Goal: Check status: Check status

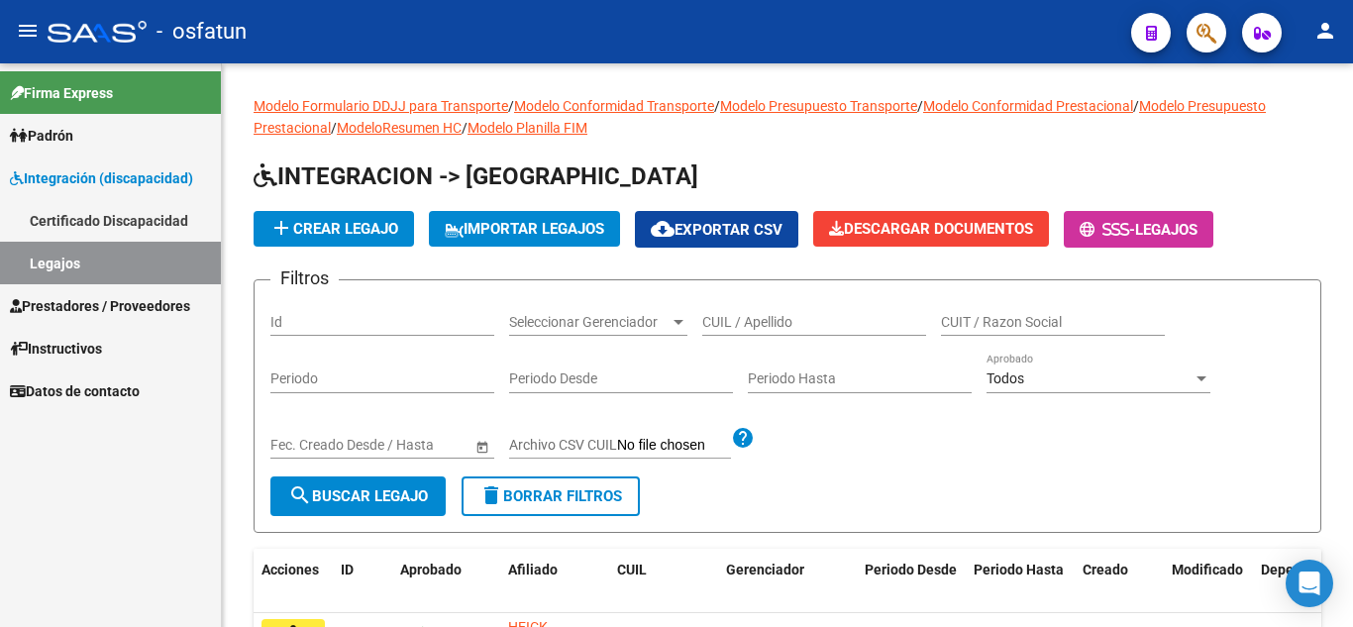
click at [75, 302] on span "Prestadores / Proveedores" at bounding box center [100, 306] width 180 height 22
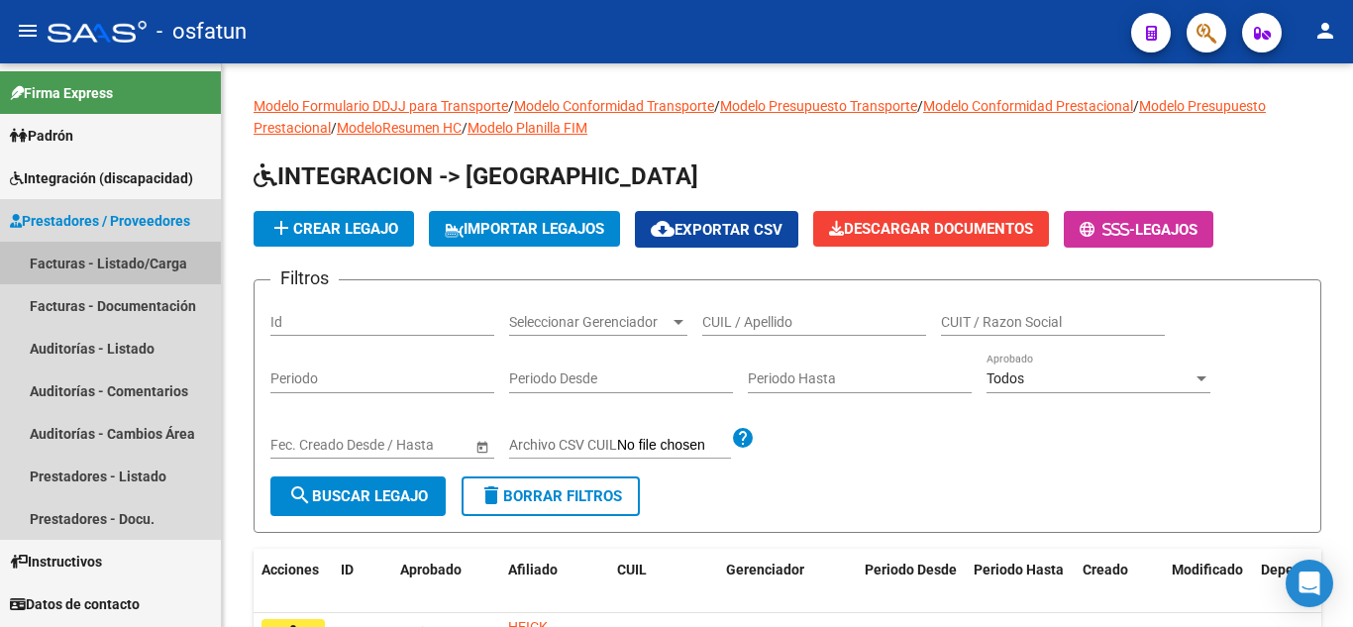
click at [86, 253] on link "Facturas - Listado/Carga" at bounding box center [110, 263] width 221 height 43
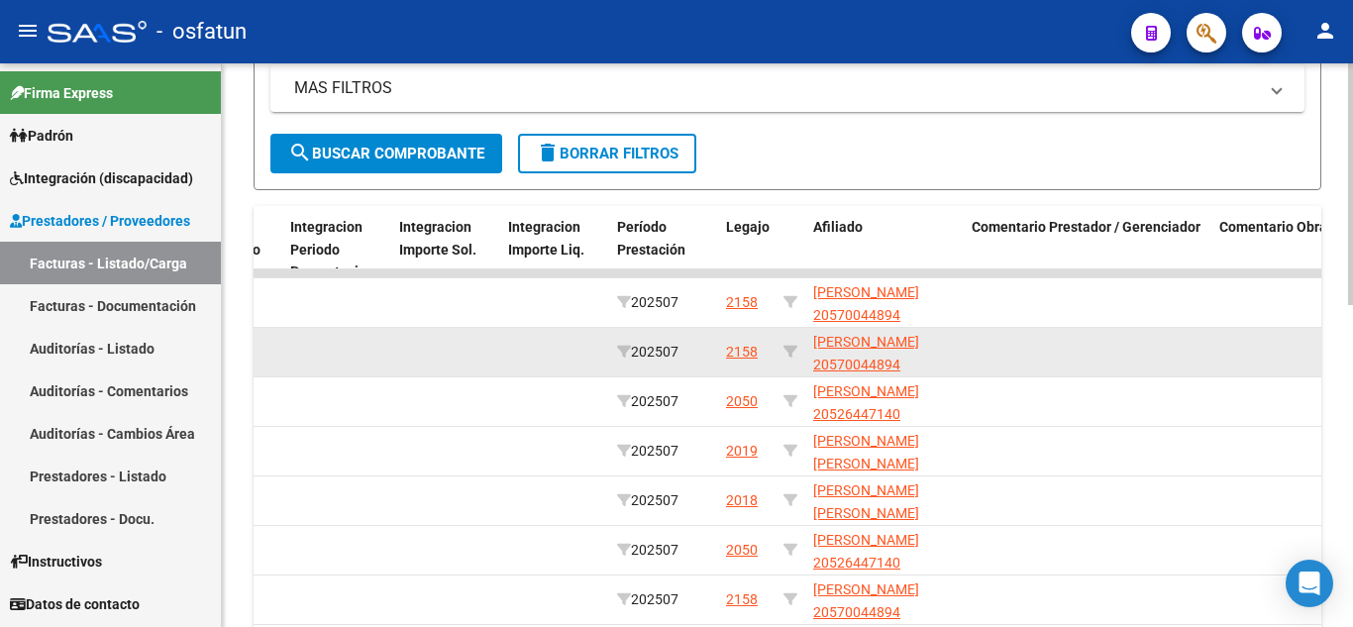
scroll to position [453, 0]
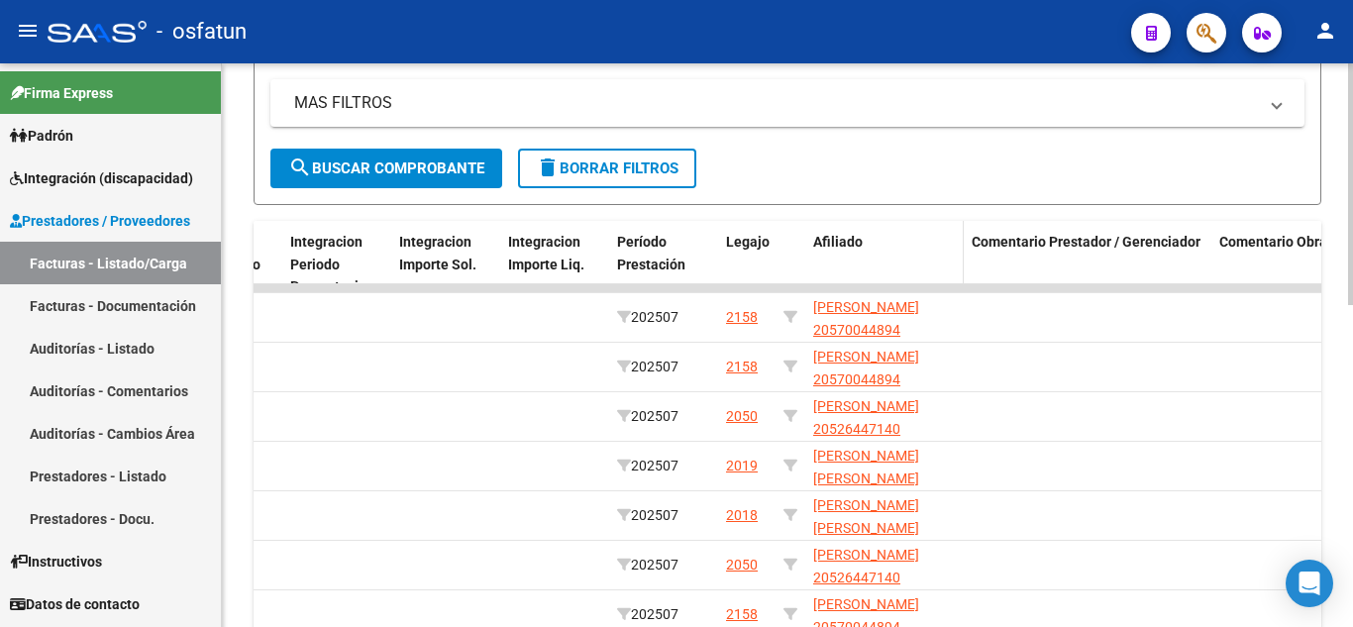
click at [841, 240] on span "Afiliado" at bounding box center [838, 242] width 50 height 16
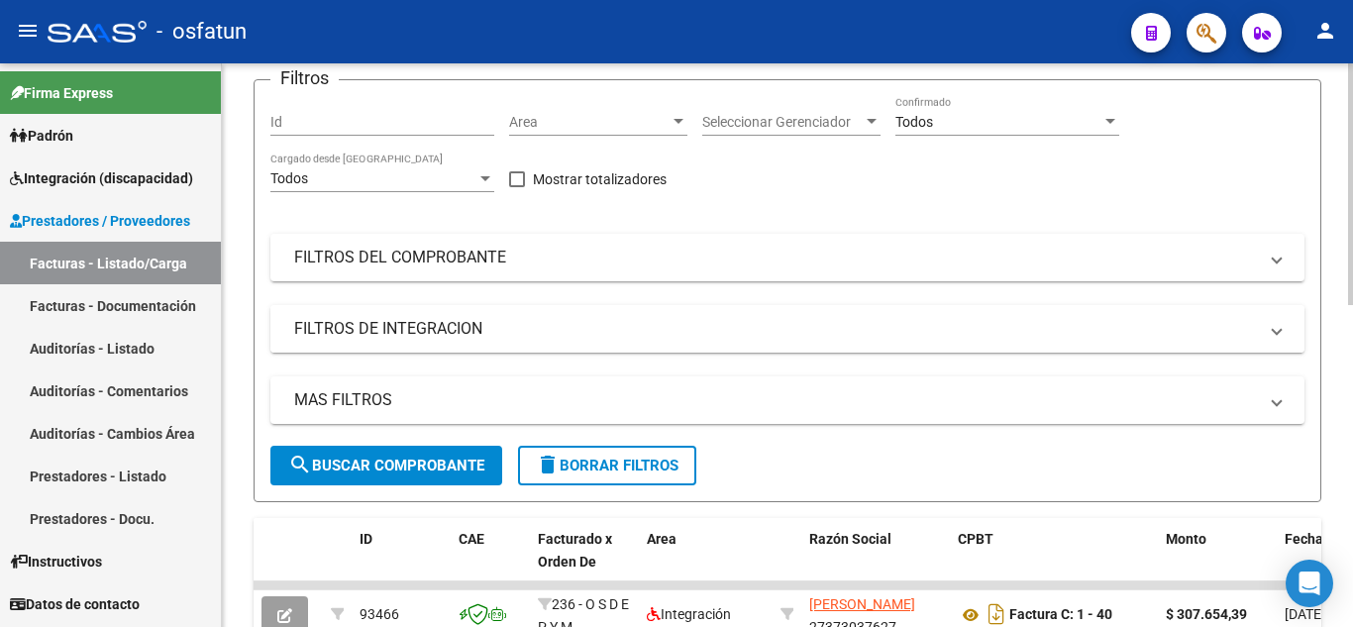
scroll to position [56, 0]
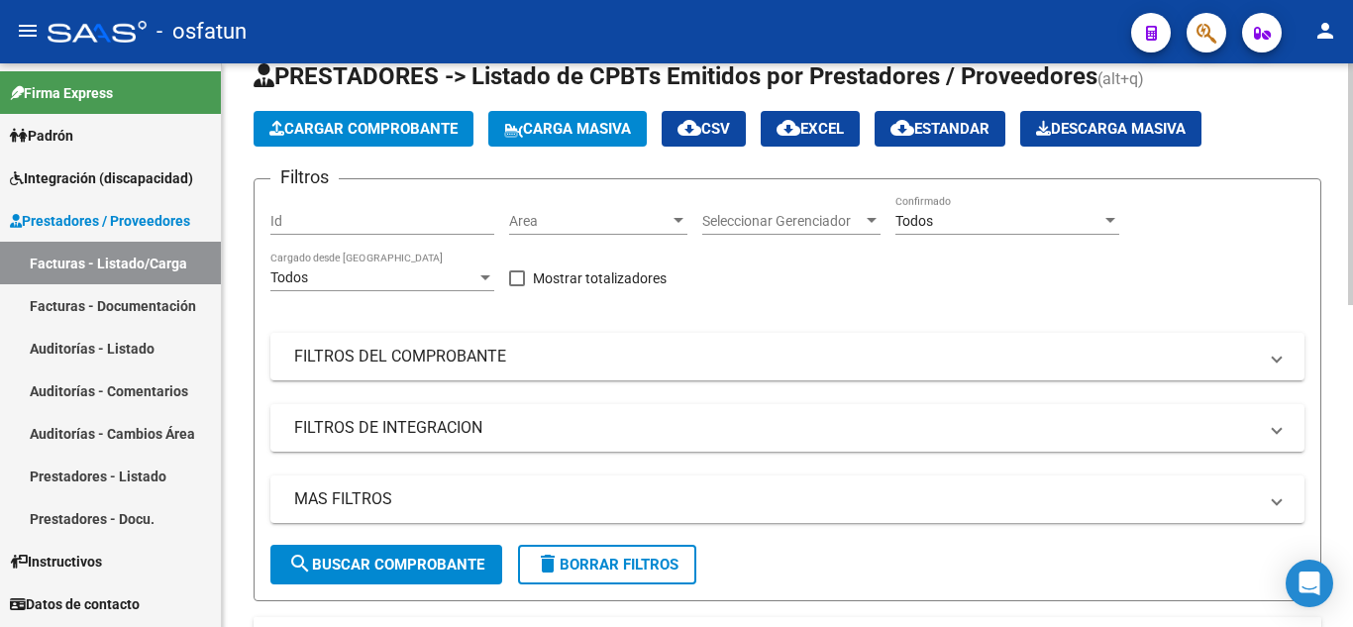
click at [990, 213] on div "Todos" at bounding box center [999, 221] width 206 height 17
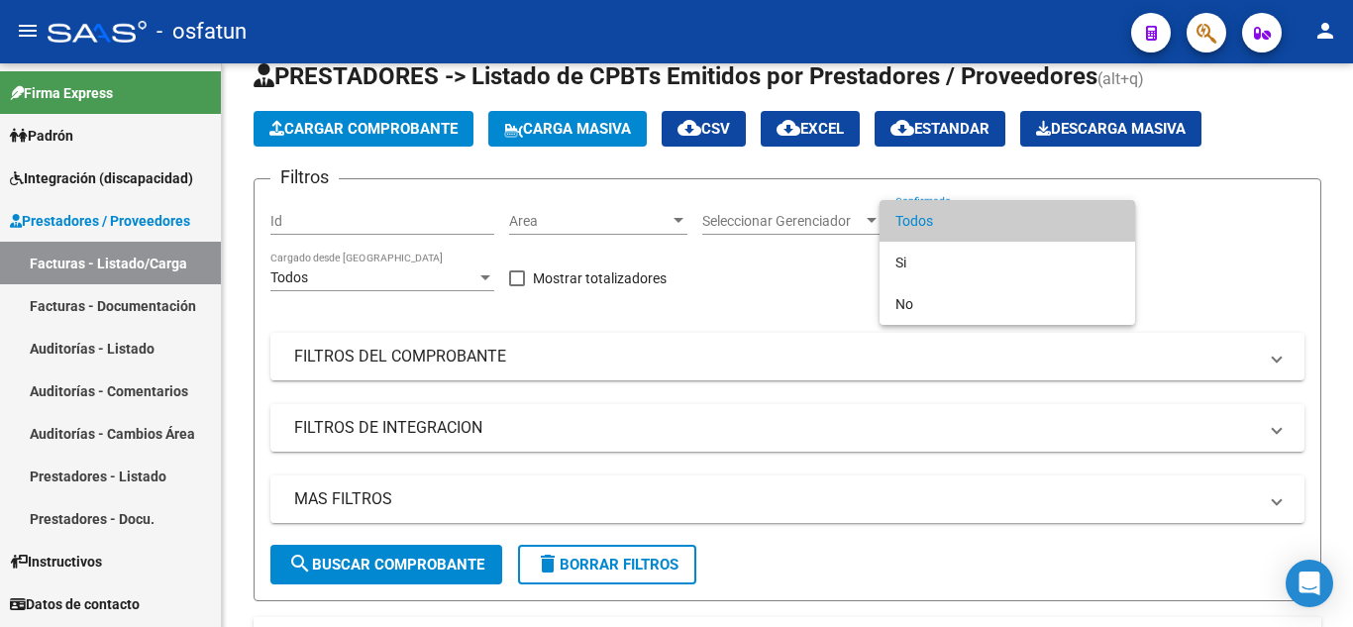
click at [923, 229] on span "Todos" at bounding box center [1008, 221] width 224 height 42
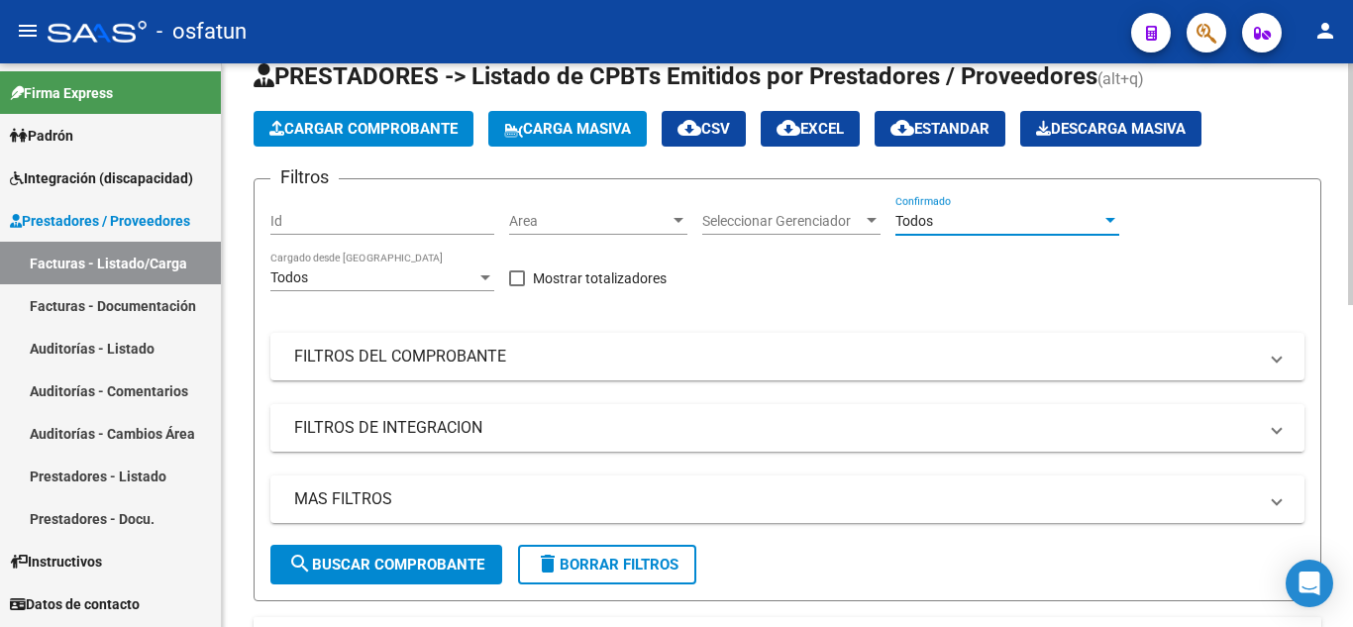
click at [577, 431] on mat-panel-title "FILTROS DE INTEGRACION" at bounding box center [775, 428] width 963 height 22
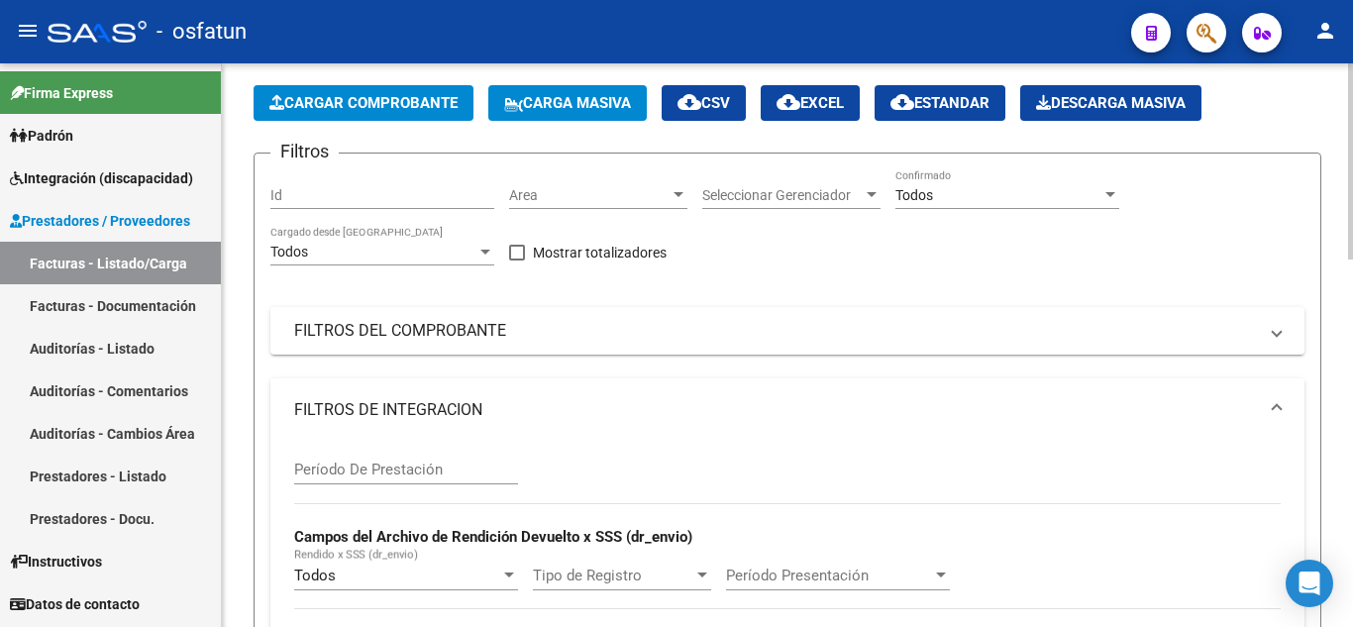
scroll to position [156, 0]
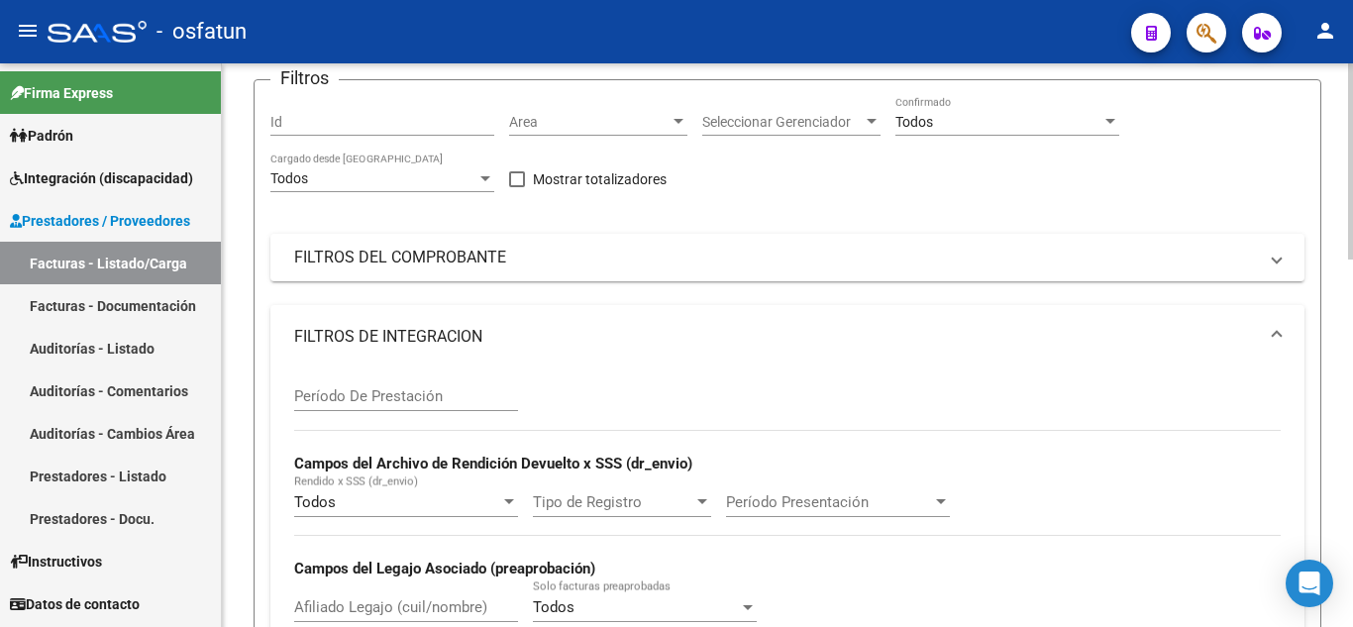
click at [438, 400] on input "Período De Prestación" at bounding box center [406, 396] width 224 height 18
click at [825, 498] on span "Período Presentación" at bounding box center [829, 502] width 206 height 18
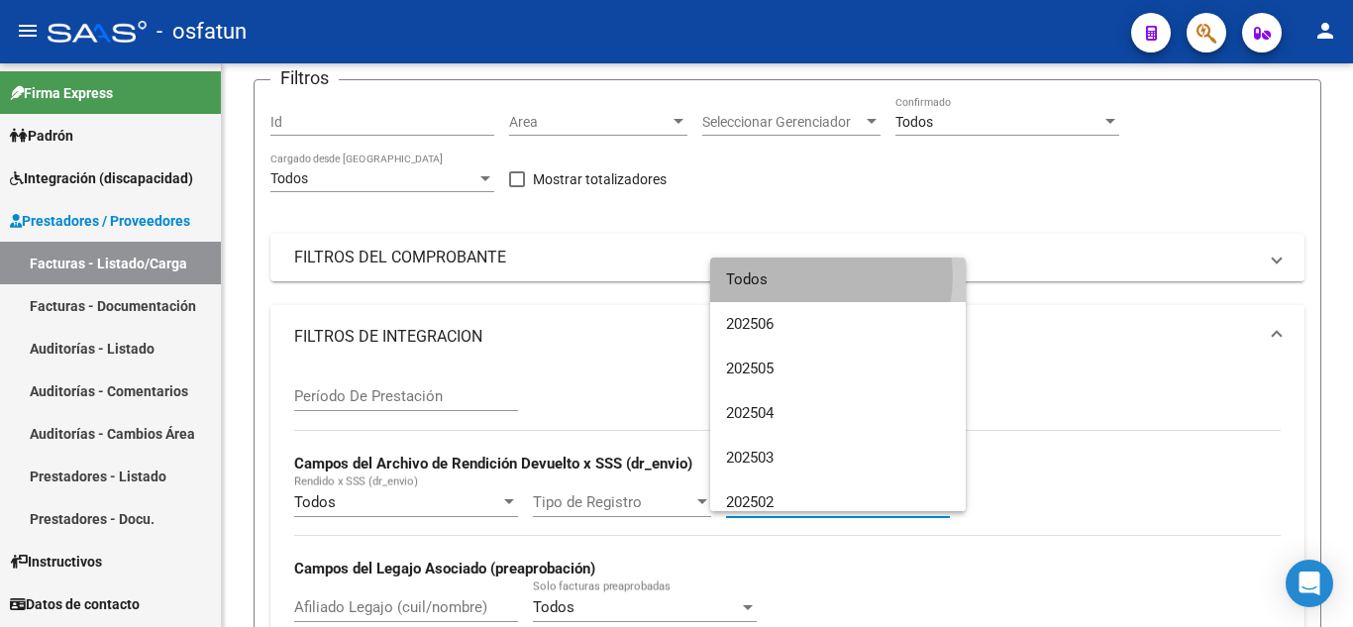
click at [805, 276] on span "Todos" at bounding box center [838, 280] width 224 height 45
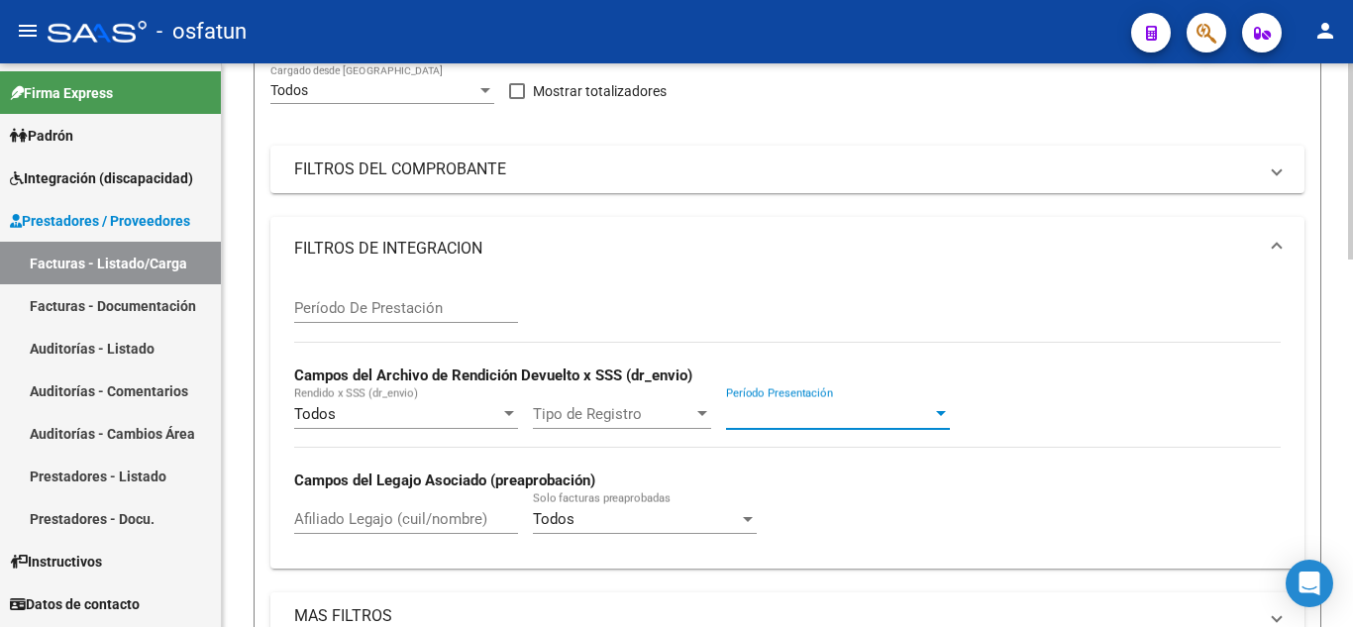
scroll to position [354, 0]
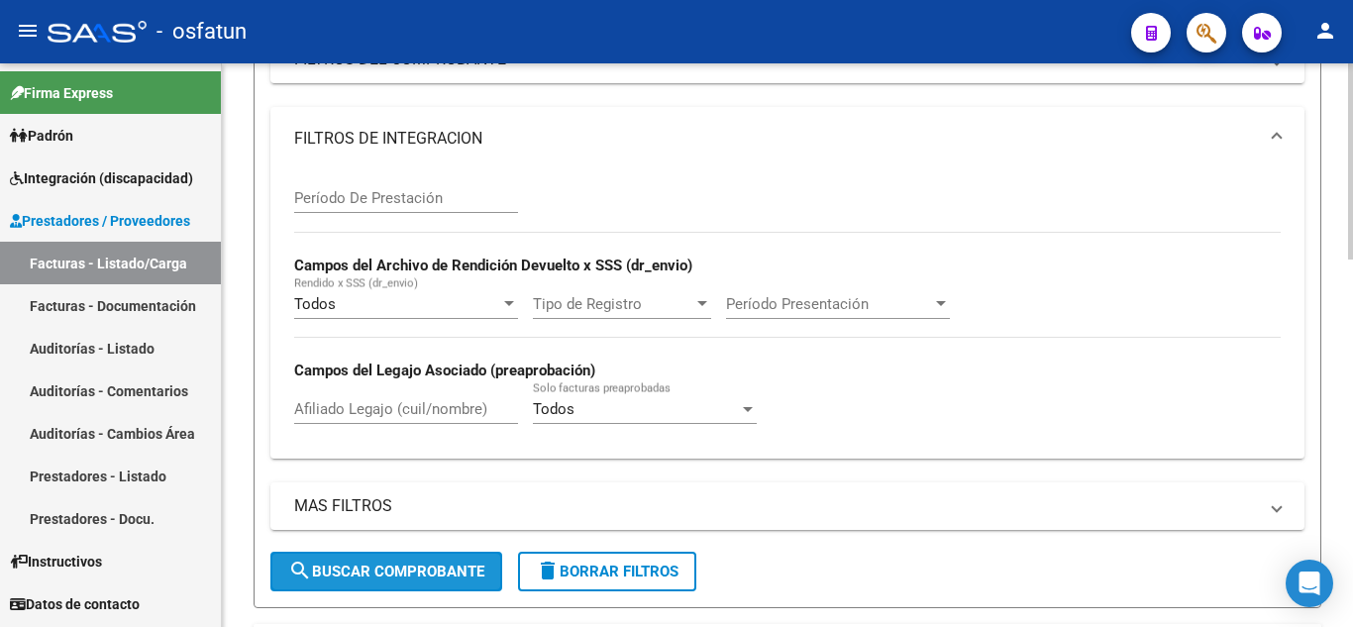
click at [446, 563] on span "search Buscar Comprobante" at bounding box center [386, 572] width 196 height 18
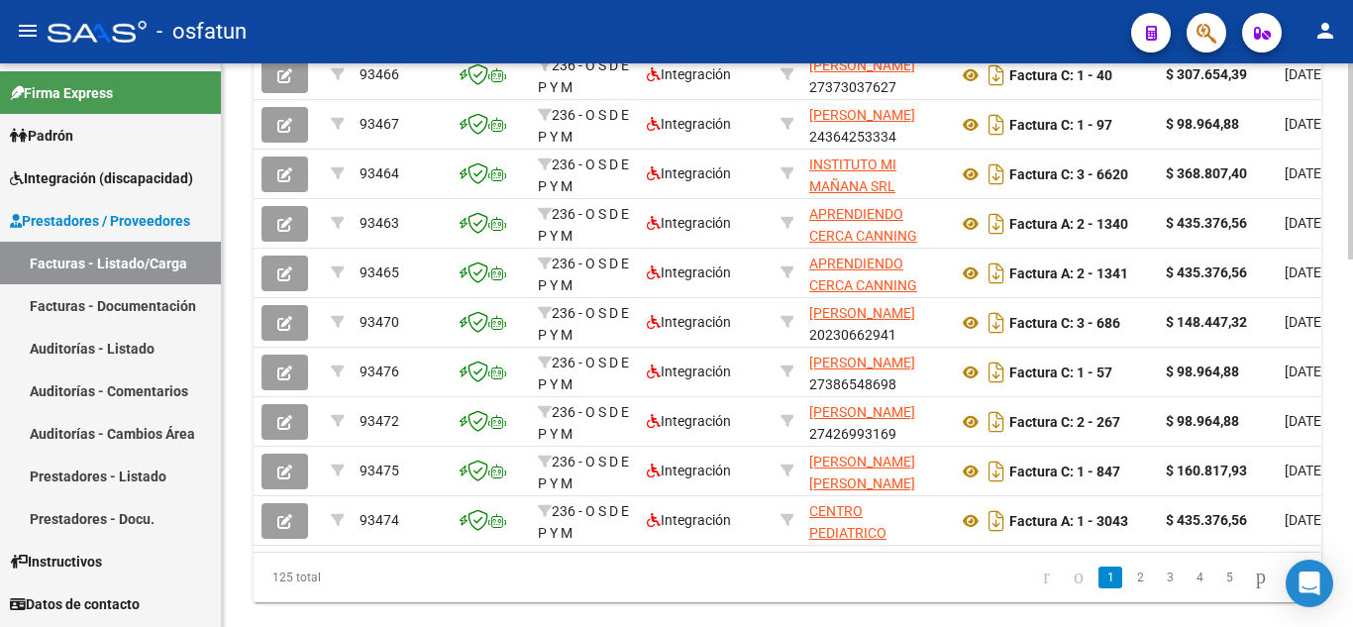
scroll to position [1047, 0]
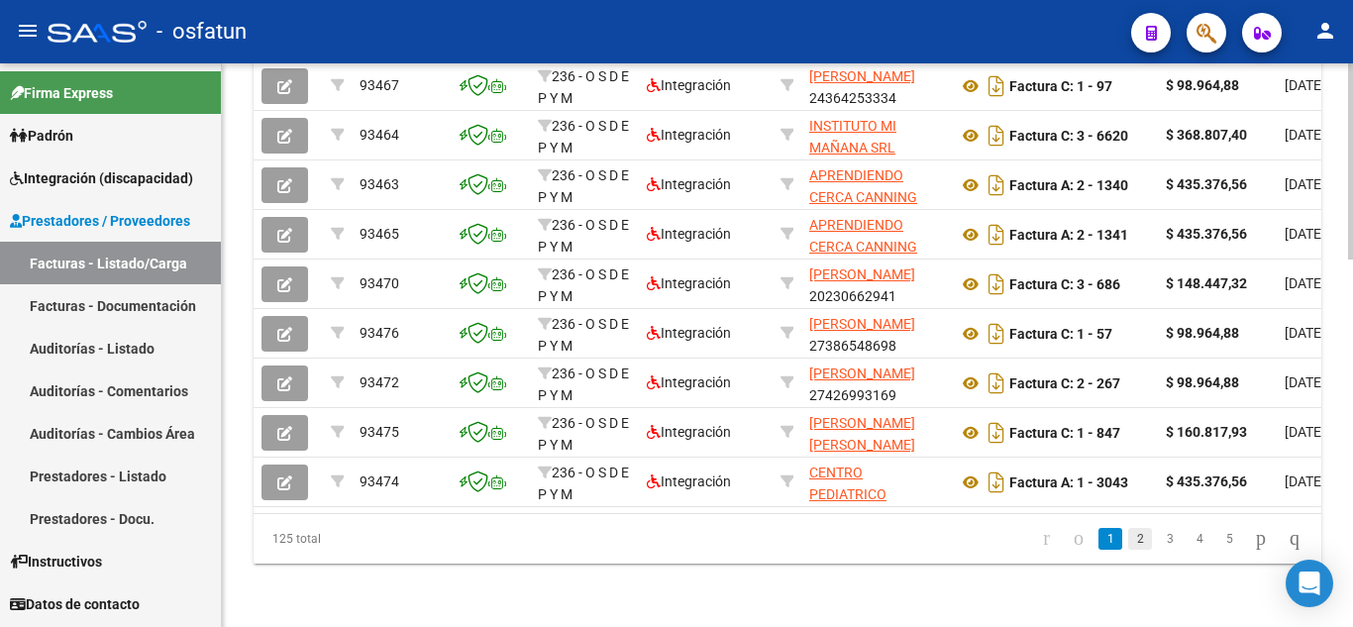
click at [1128, 547] on link "2" at bounding box center [1140, 539] width 24 height 22
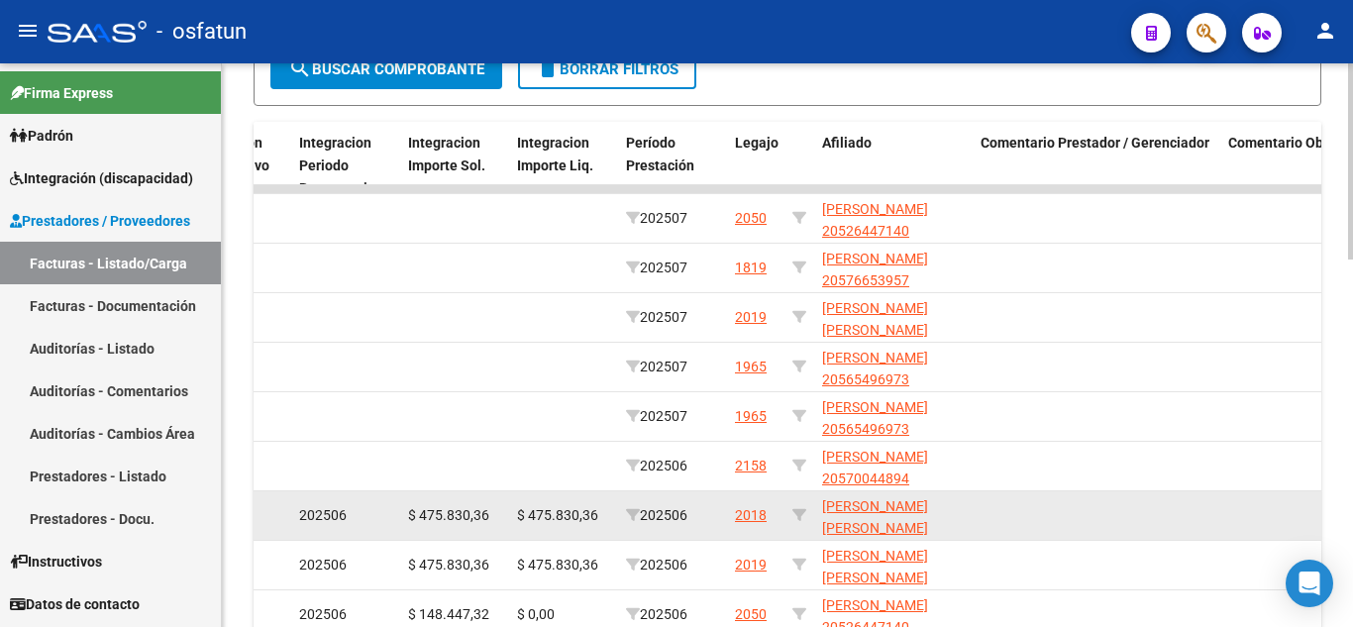
scroll to position [1054, 0]
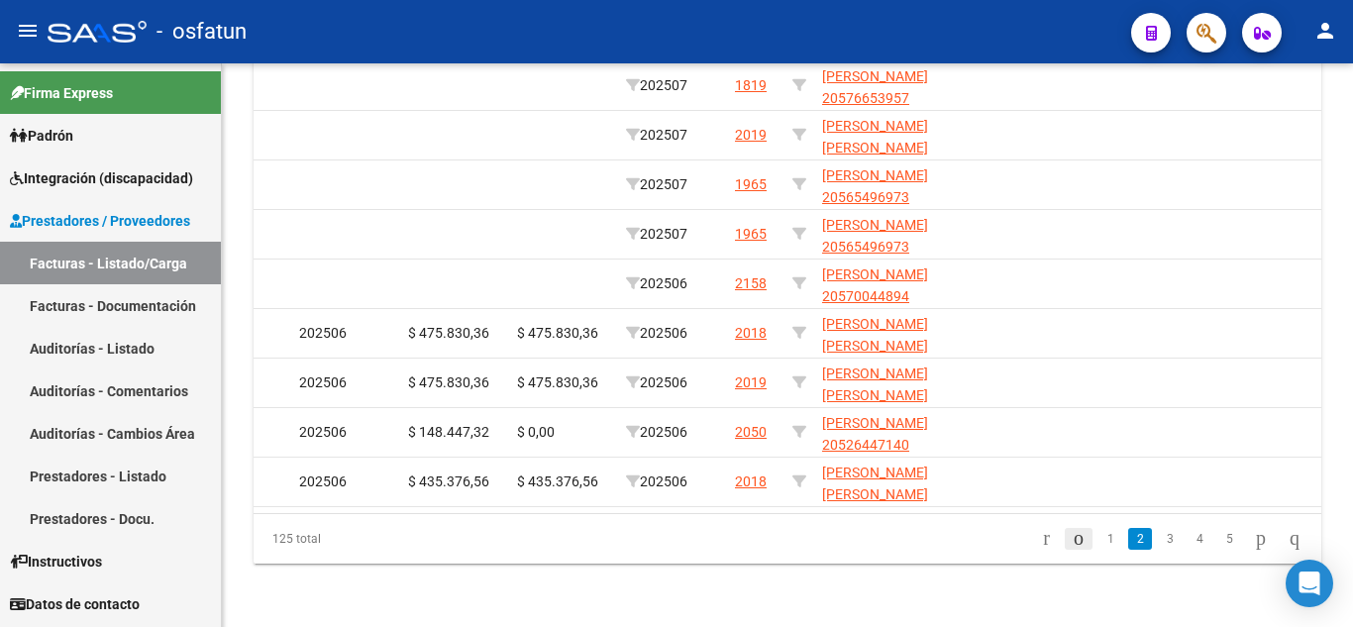
click at [1071, 539] on icon "go to previous page" at bounding box center [1079, 538] width 16 height 24
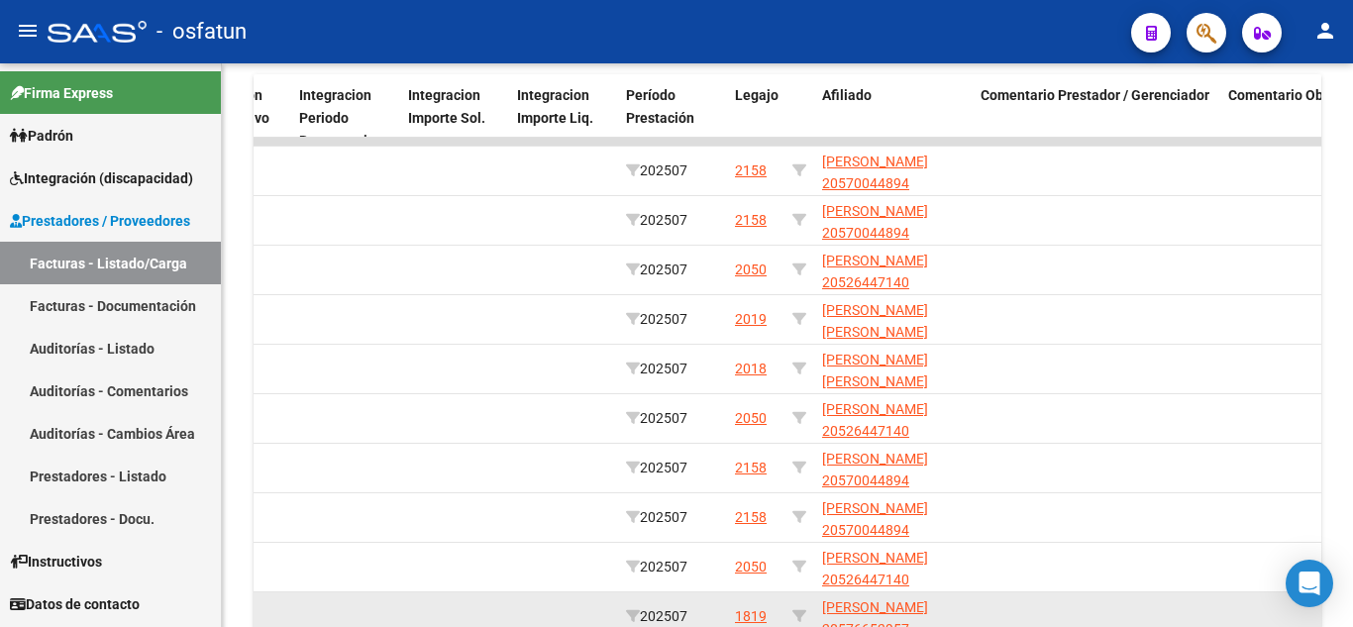
scroll to position [856, 0]
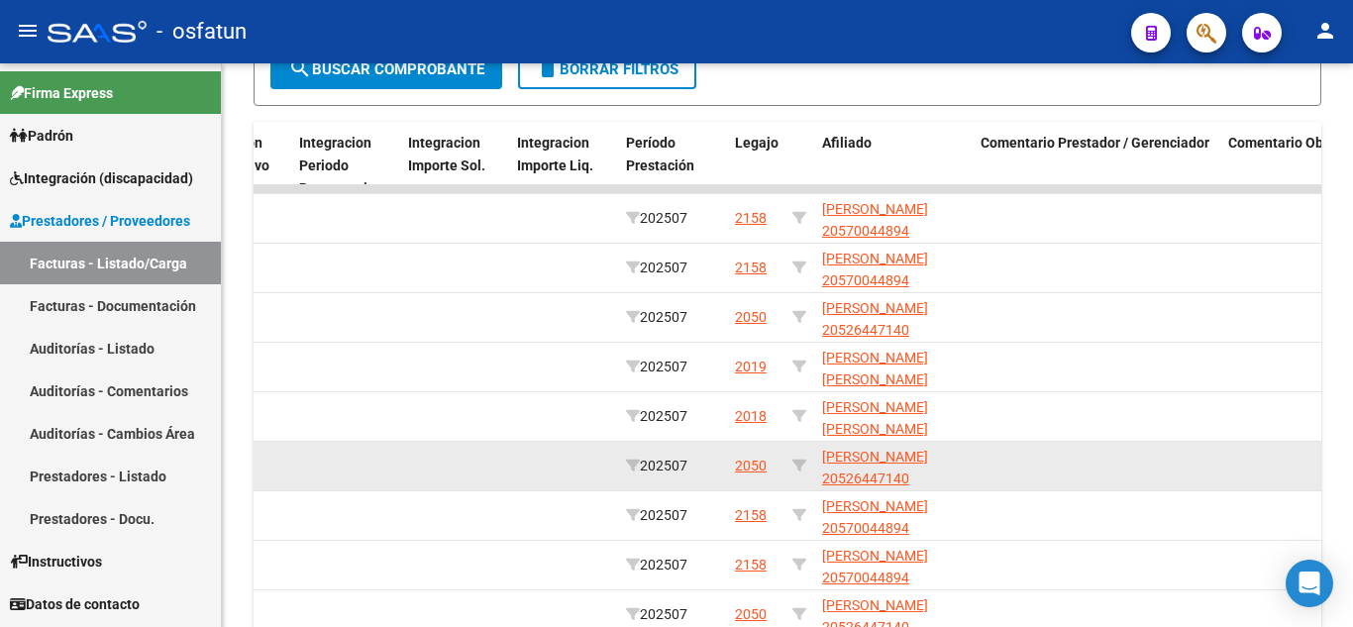
click at [547, 467] on datatable-body-cell at bounding box center [563, 466] width 109 height 49
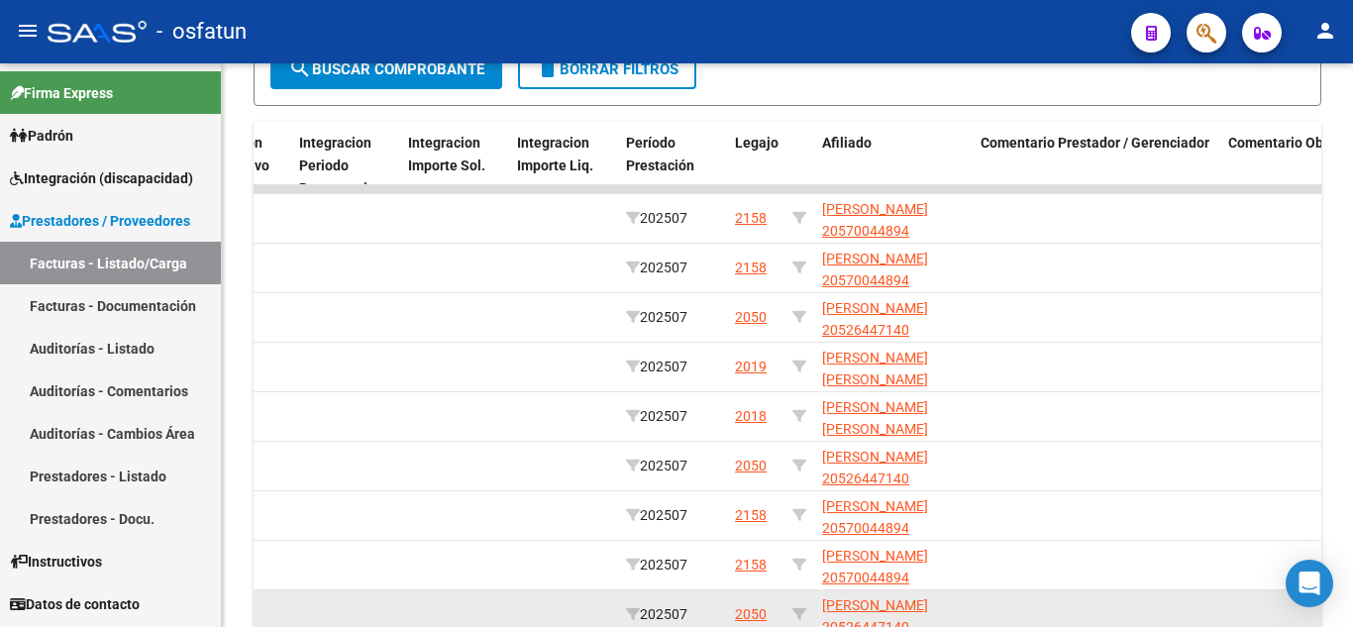
click at [540, 607] on datatable-body-cell at bounding box center [563, 614] width 109 height 49
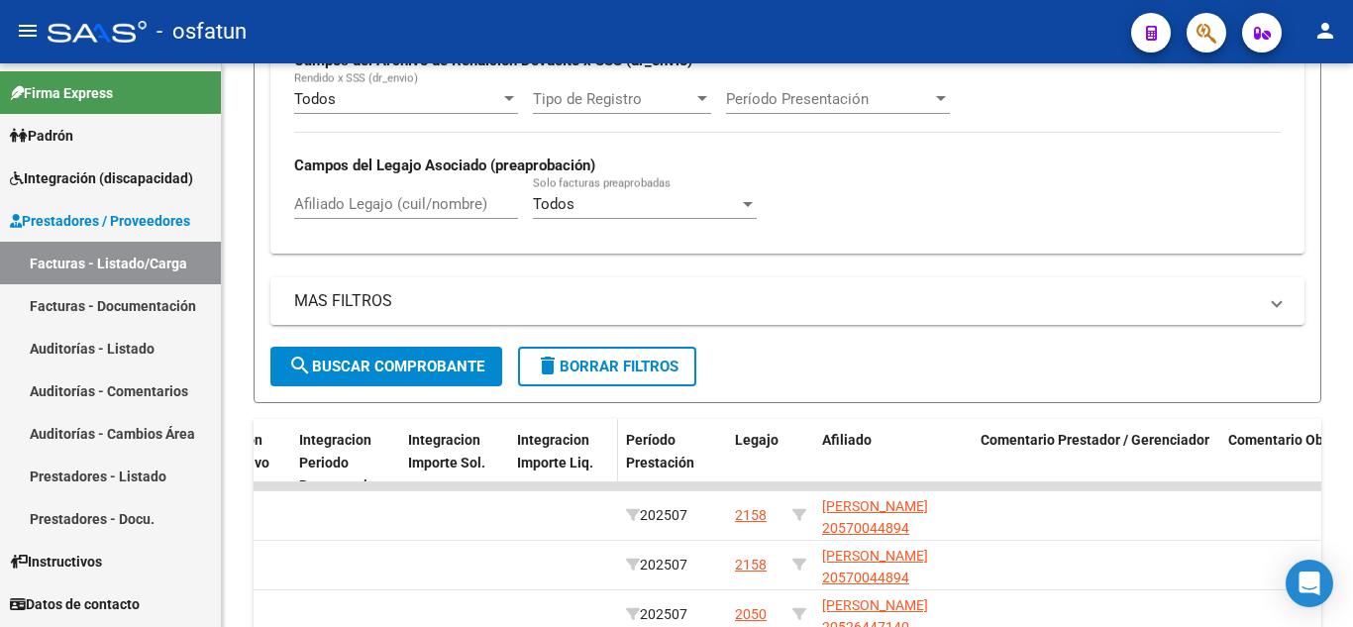
scroll to position [361, 0]
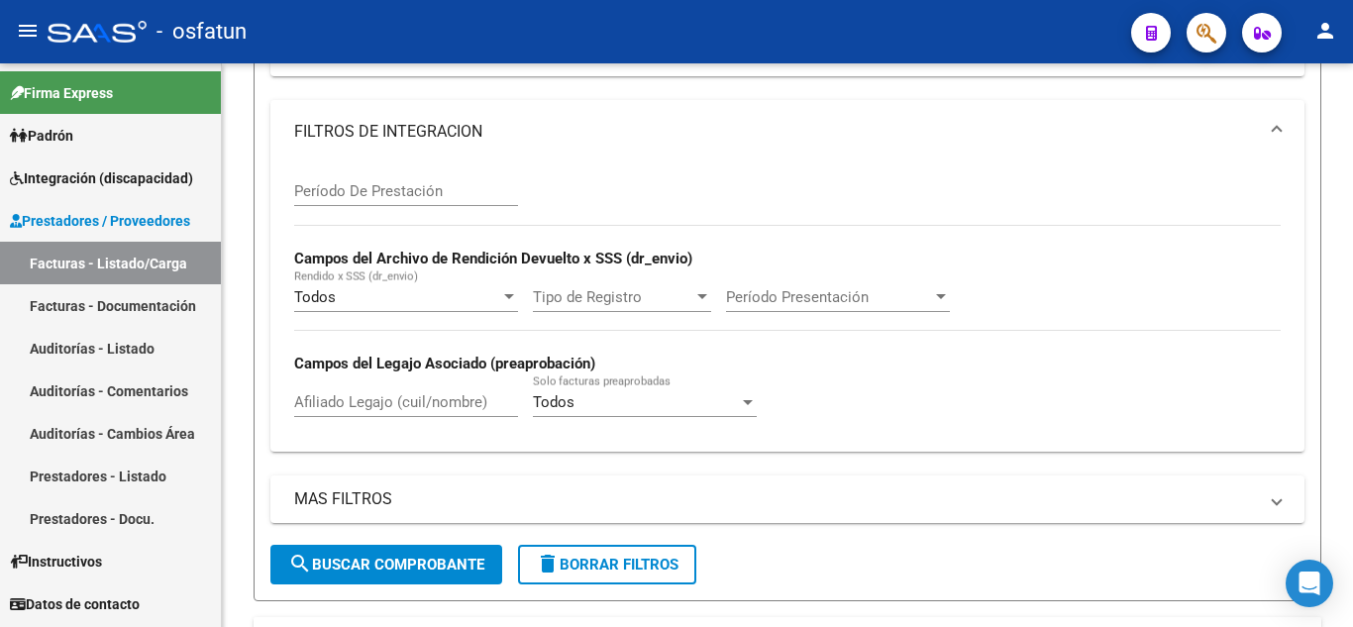
click at [641, 296] on span "Tipo de Registro" at bounding box center [613, 297] width 160 height 18
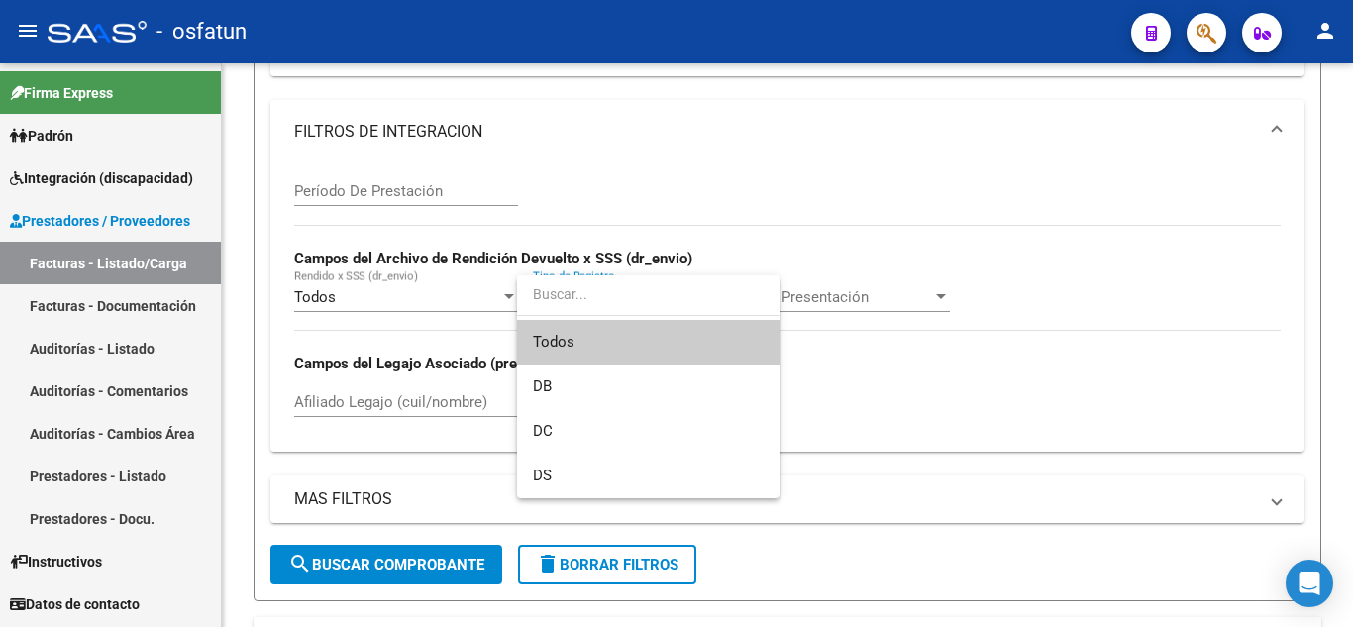
click at [571, 339] on span "Todos" at bounding box center [648, 342] width 231 height 45
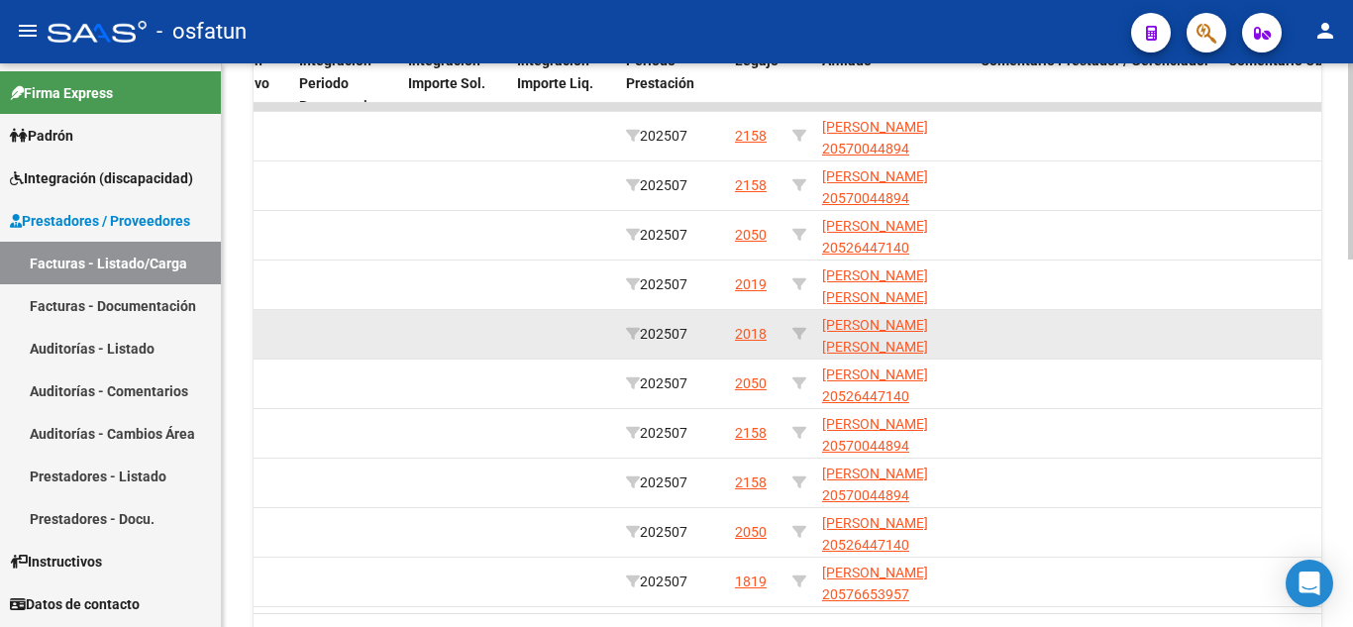
scroll to position [991, 0]
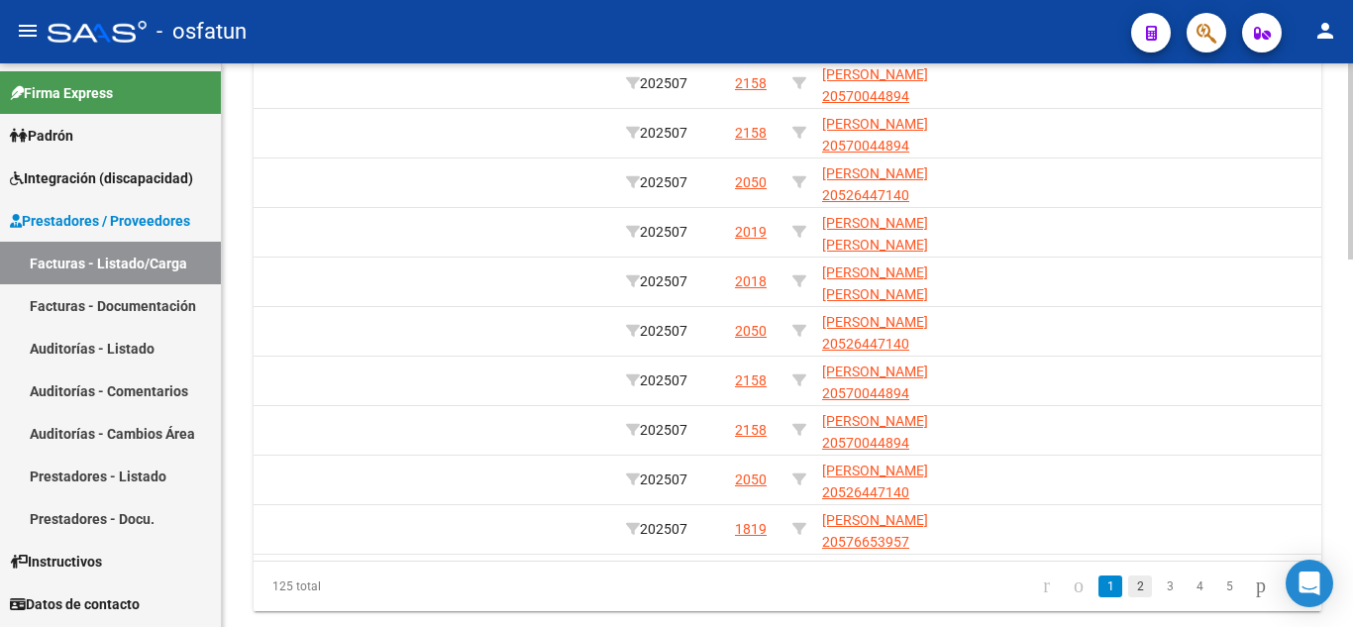
click at [1128, 597] on link "2" at bounding box center [1140, 587] width 24 height 22
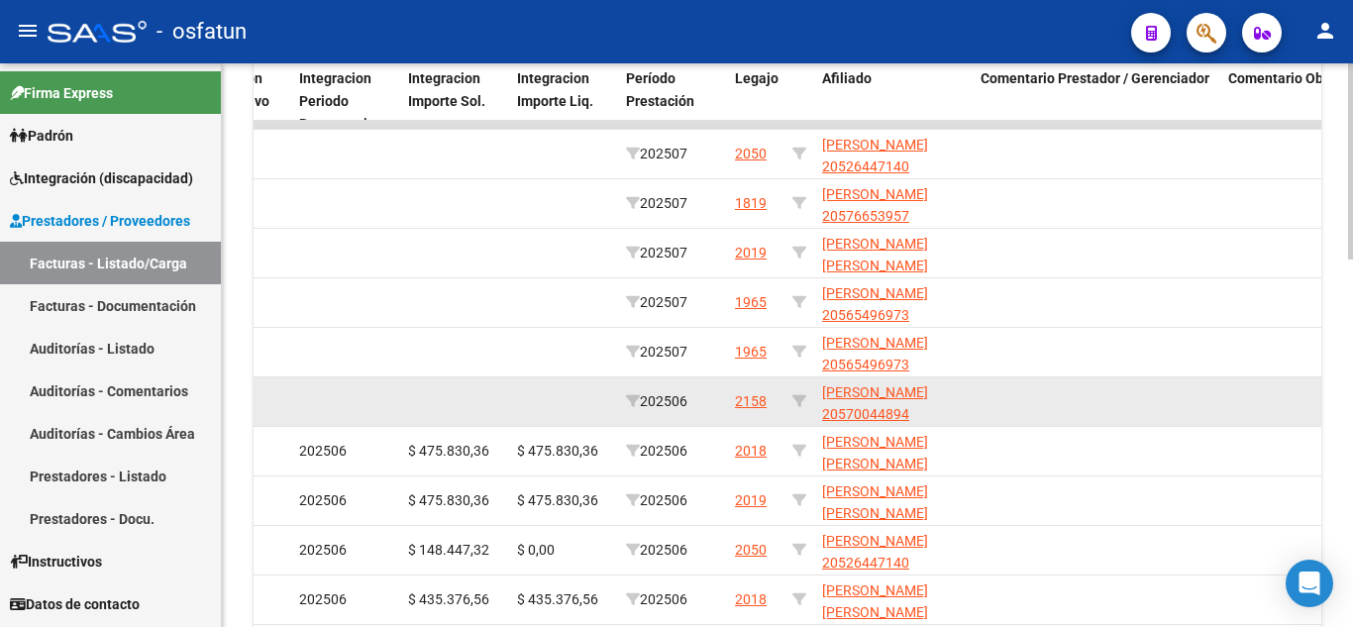
scroll to position [892, 0]
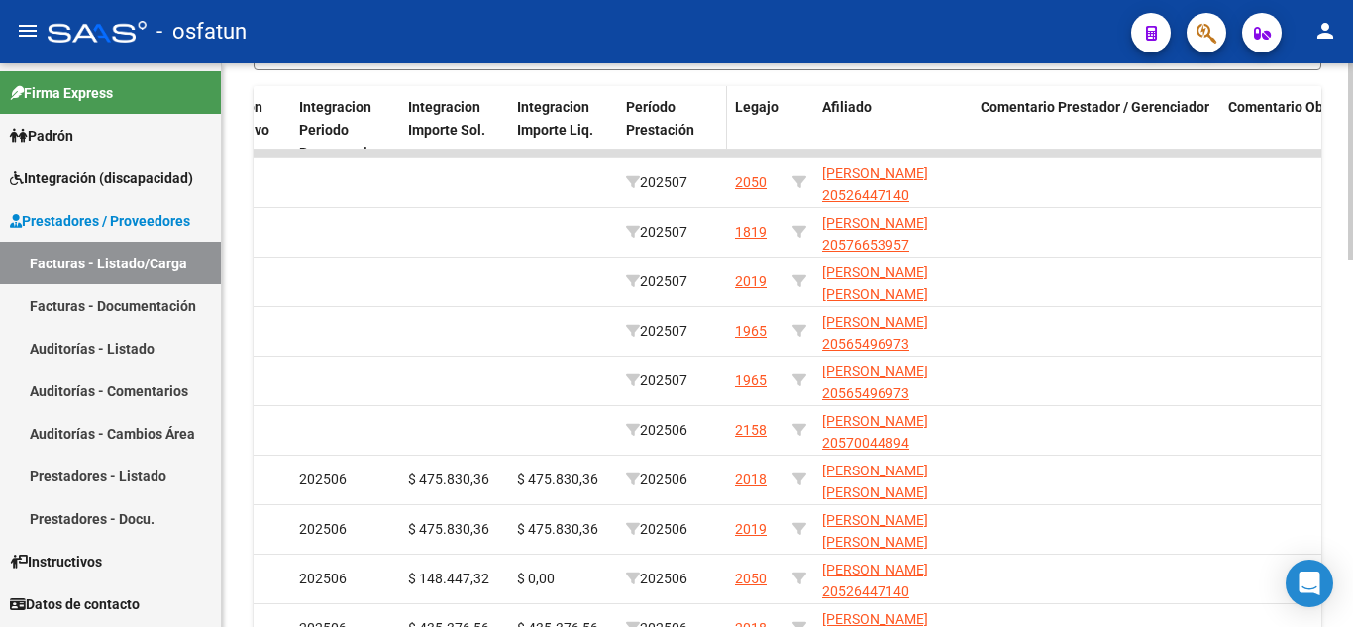
click at [666, 111] on span "Período Prestación" at bounding box center [660, 118] width 68 height 39
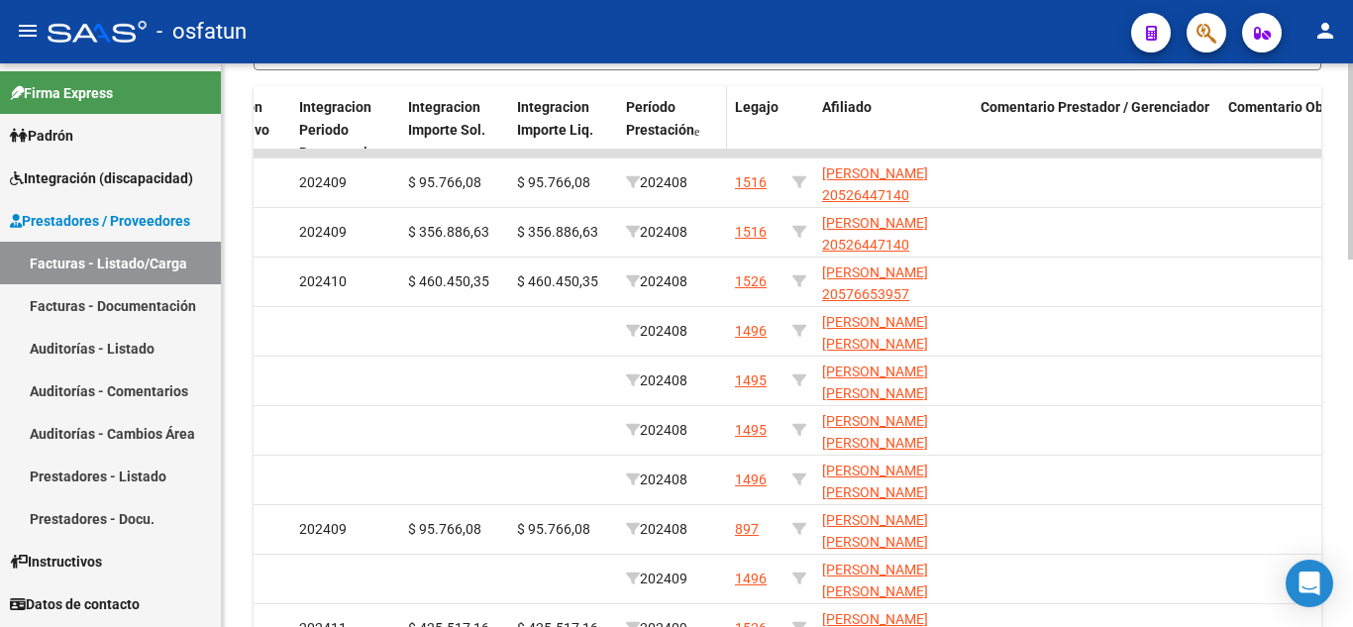
click at [665, 111] on span "Período Prestación" at bounding box center [660, 118] width 68 height 39
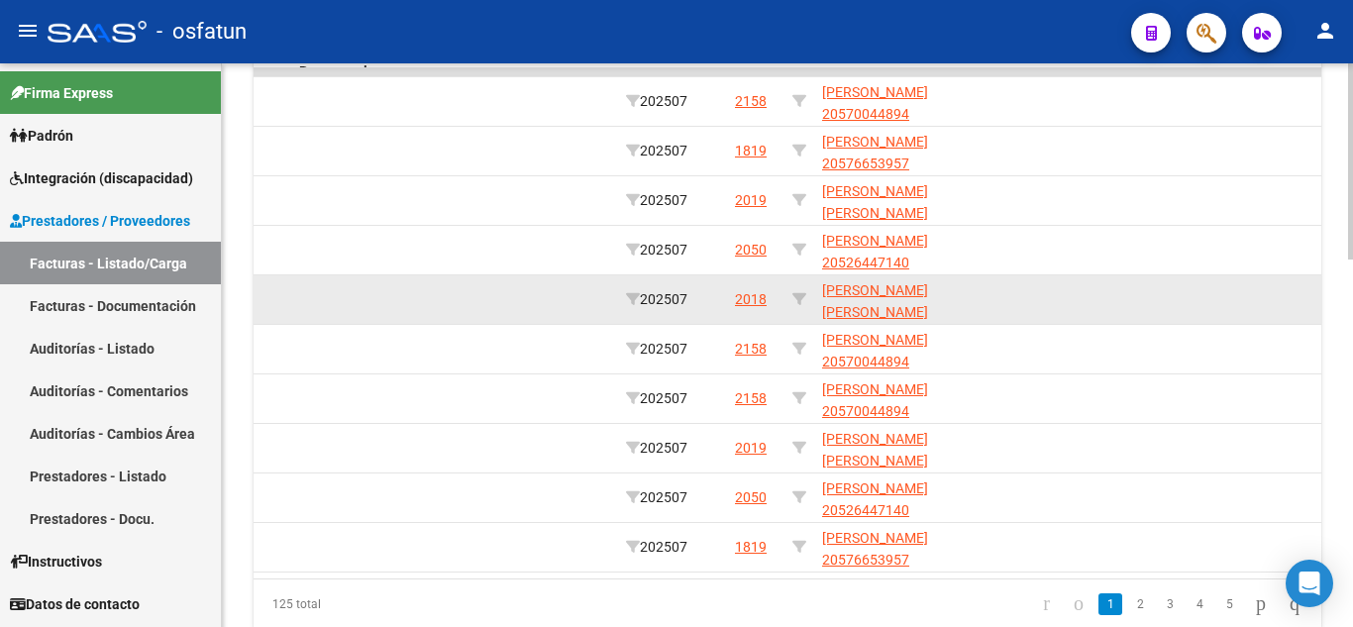
scroll to position [991, 0]
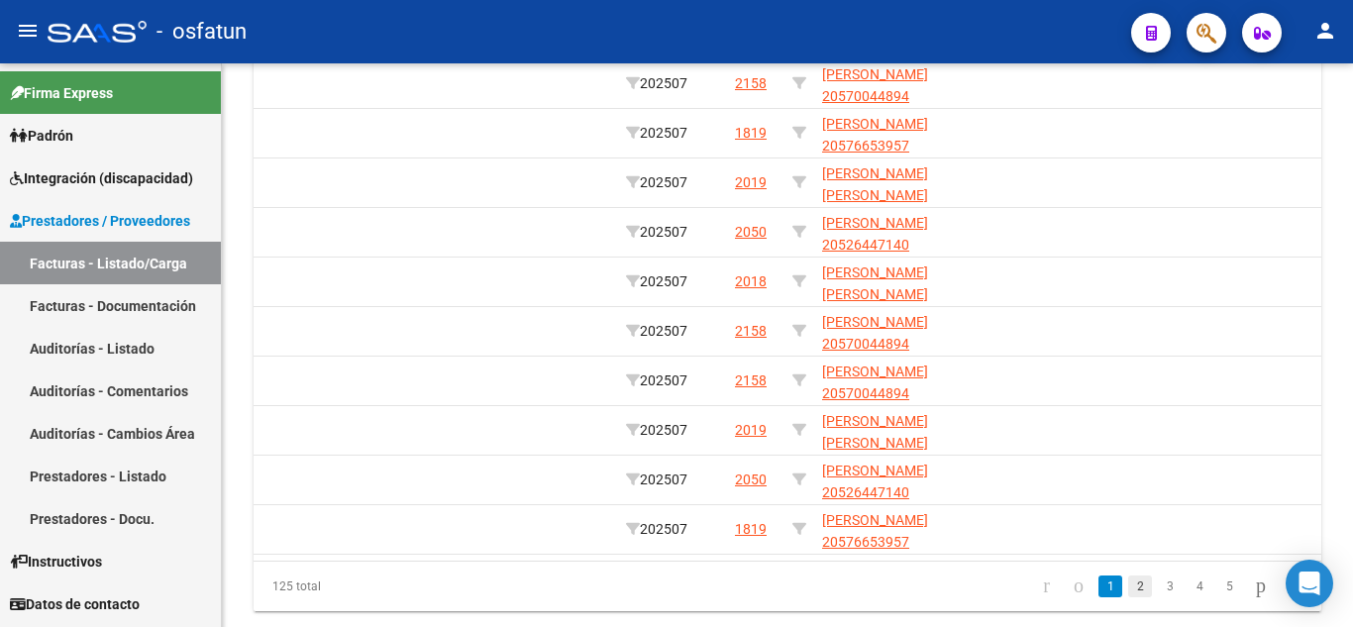
click at [1128, 597] on link "2" at bounding box center [1140, 587] width 24 height 22
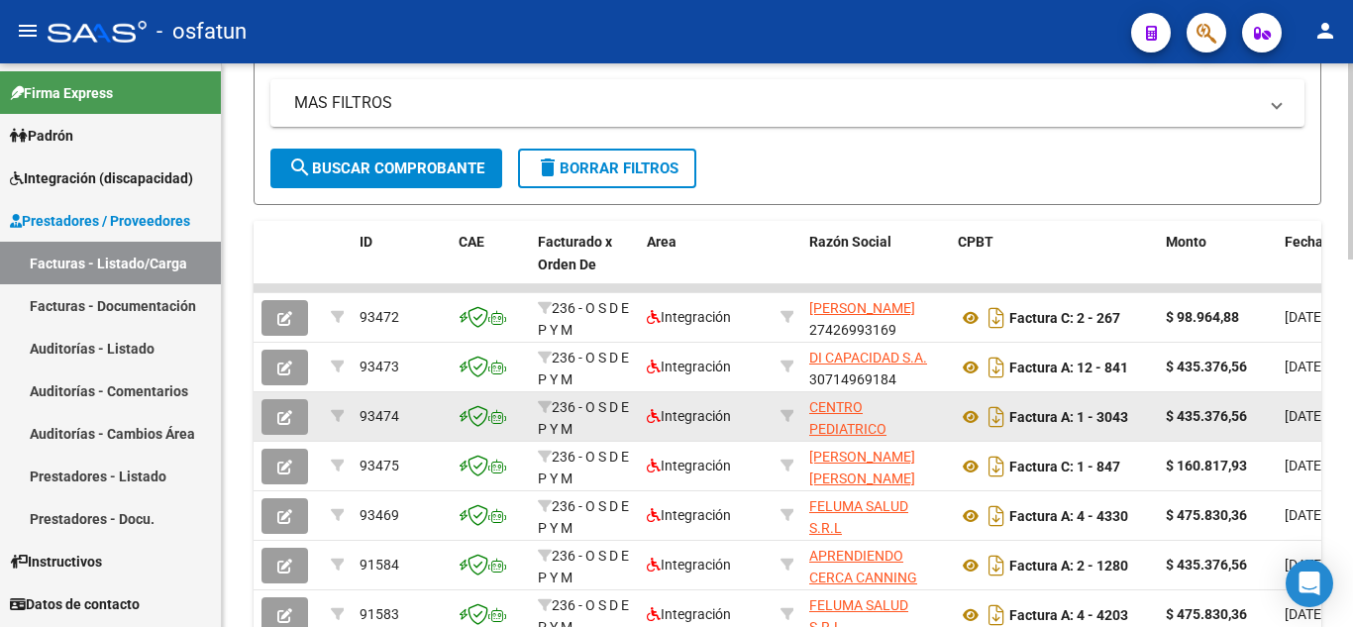
scroll to position [658, 0]
